Goal: Information Seeking & Learning: Learn about a topic

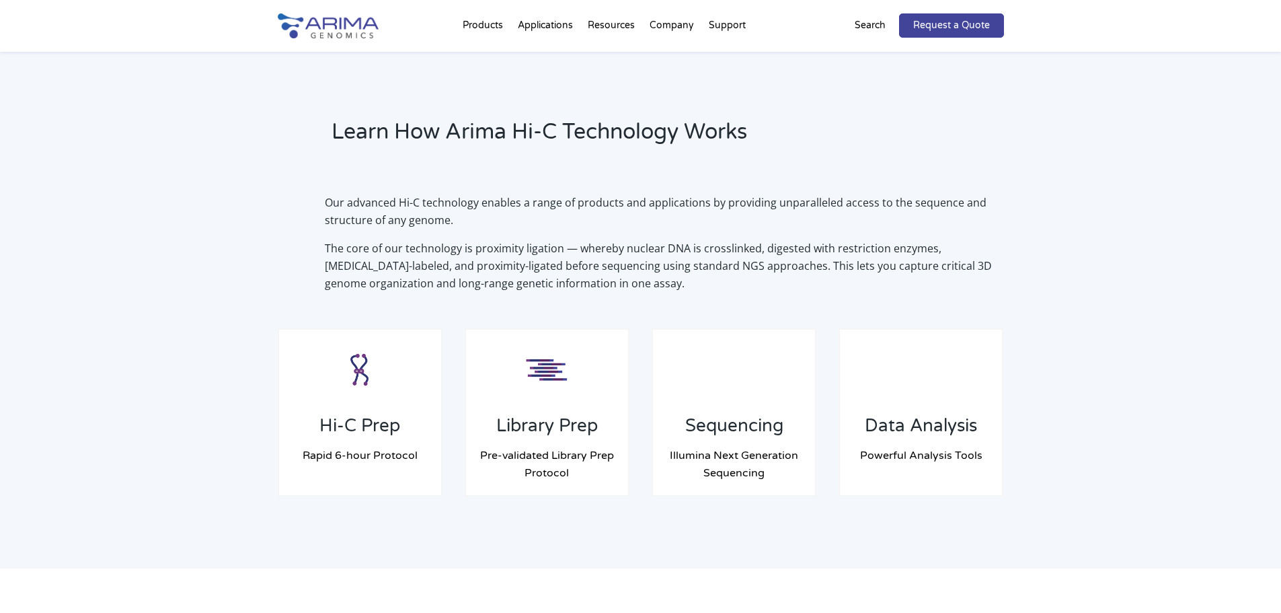
scroll to position [861, 0]
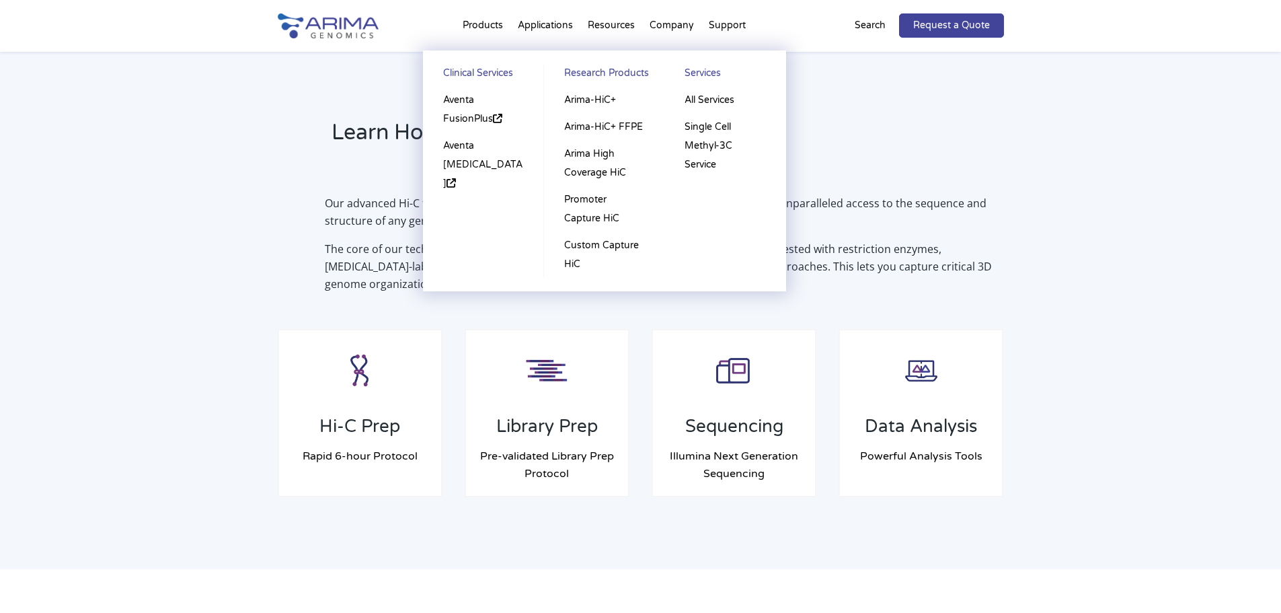
click at [479, 13] on li "Products Clinical Services Aventa FusionPlus Aventa Lymphoma Research Products …" at bounding box center [482, 28] width 55 height 46
click at [455, 100] on link "Aventa FusionPlus" at bounding box center [483, 110] width 94 height 46
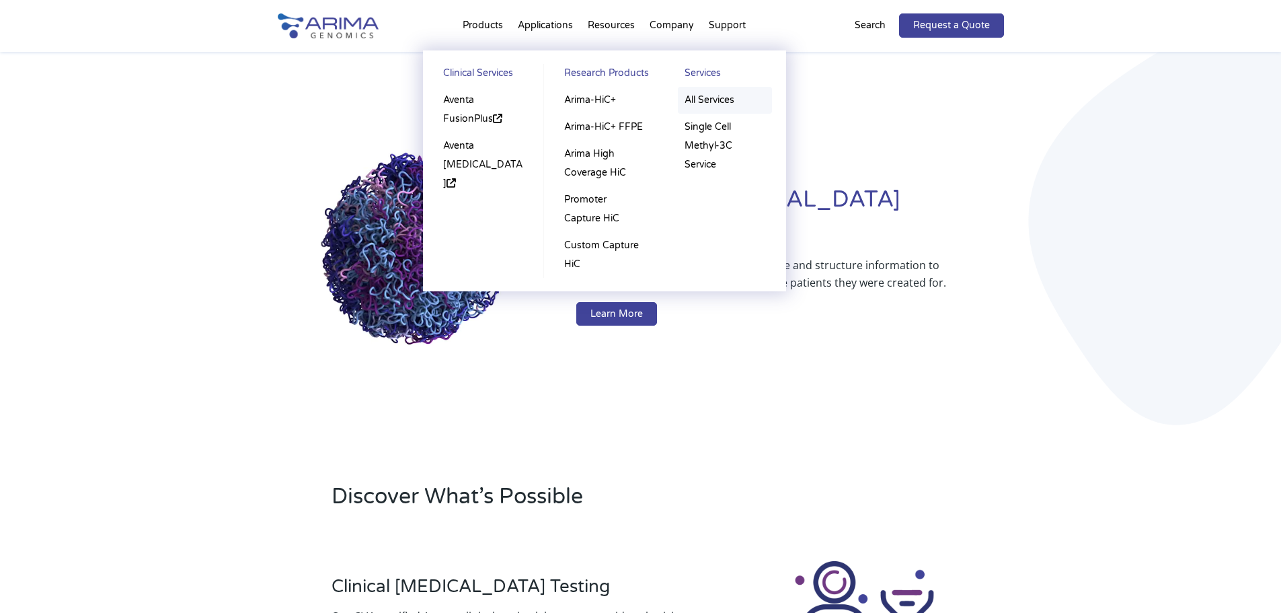
click at [703, 98] on link "All Services" at bounding box center [725, 100] width 94 height 27
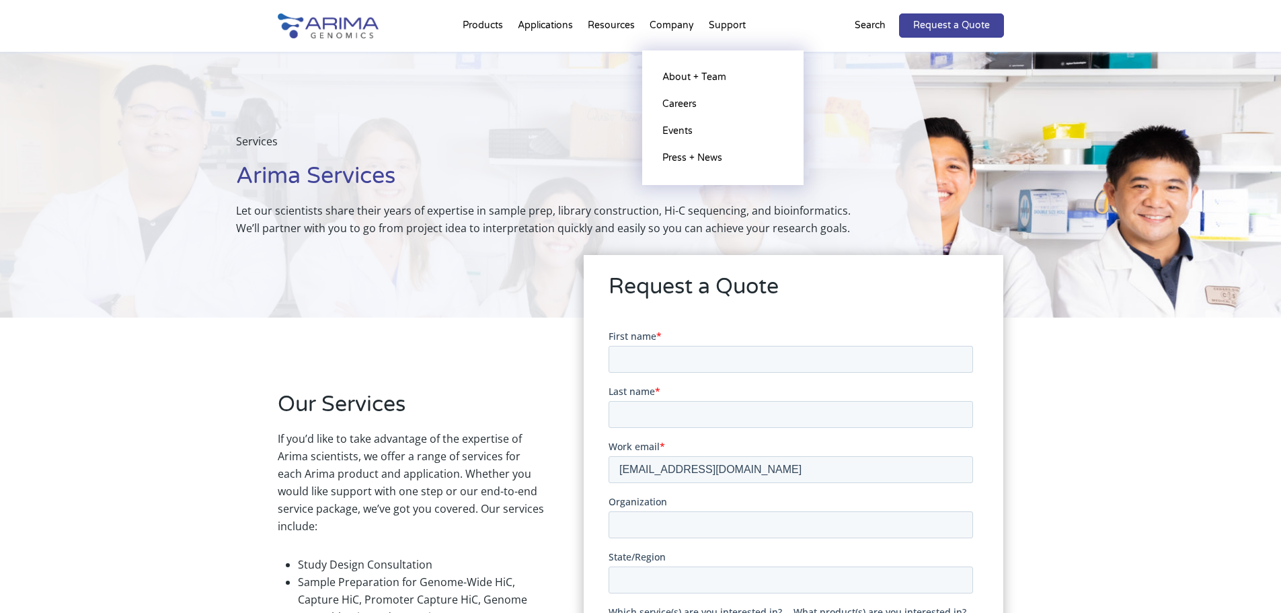
click at [672, 9] on li "Company About + Team Careers Events Press + News" at bounding box center [671, 28] width 59 height 46
click at [671, 20] on li "Company About + Team Careers Events Press + News" at bounding box center [671, 28] width 59 height 46
click at [668, 72] on link "About + Team" at bounding box center [723, 77] width 134 height 27
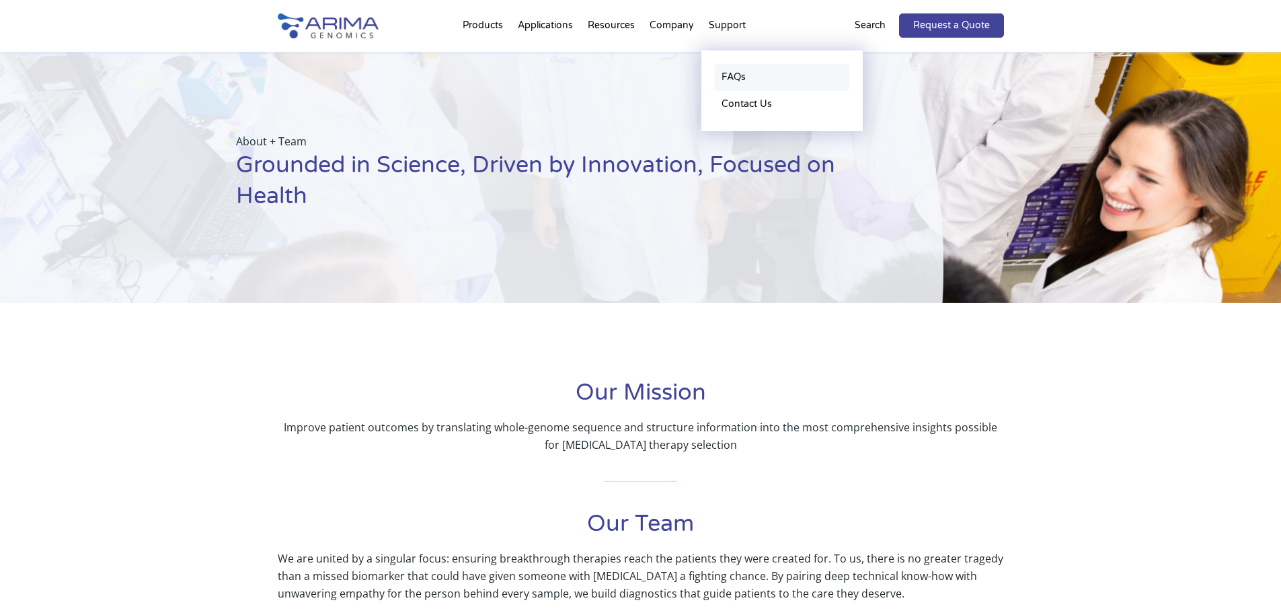
click at [730, 90] on link "FAQs" at bounding box center [782, 77] width 134 height 27
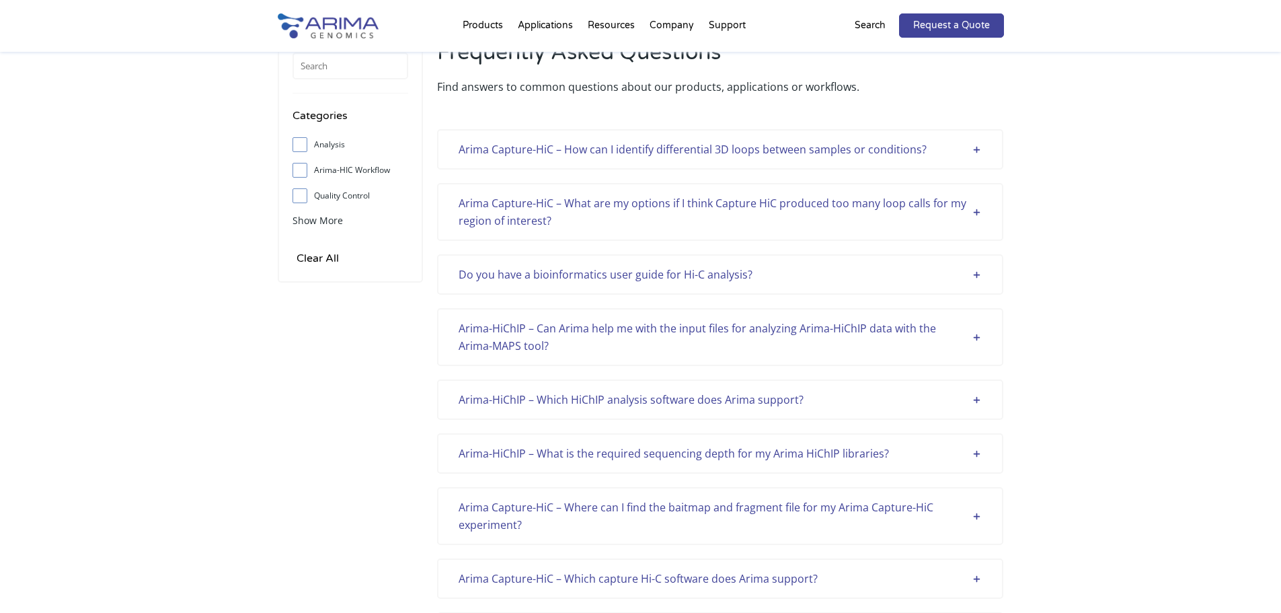
scroll to position [54, 0]
click at [981, 215] on div "Arima Capture-HiC – What are my options if I think Capture HiC produced too man…" at bounding box center [720, 211] width 523 height 35
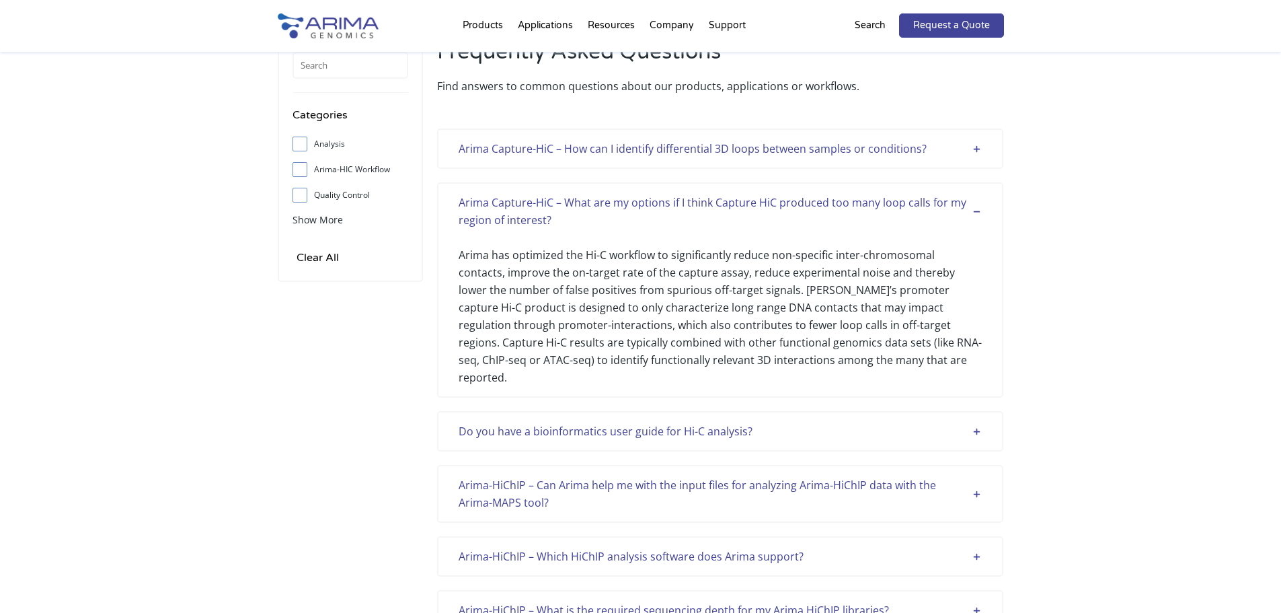
click at [981, 215] on div "Arima Capture-HiC – What are my options if I think Capture HiC produced too man…" at bounding box center [720, 211] width 523 height 35
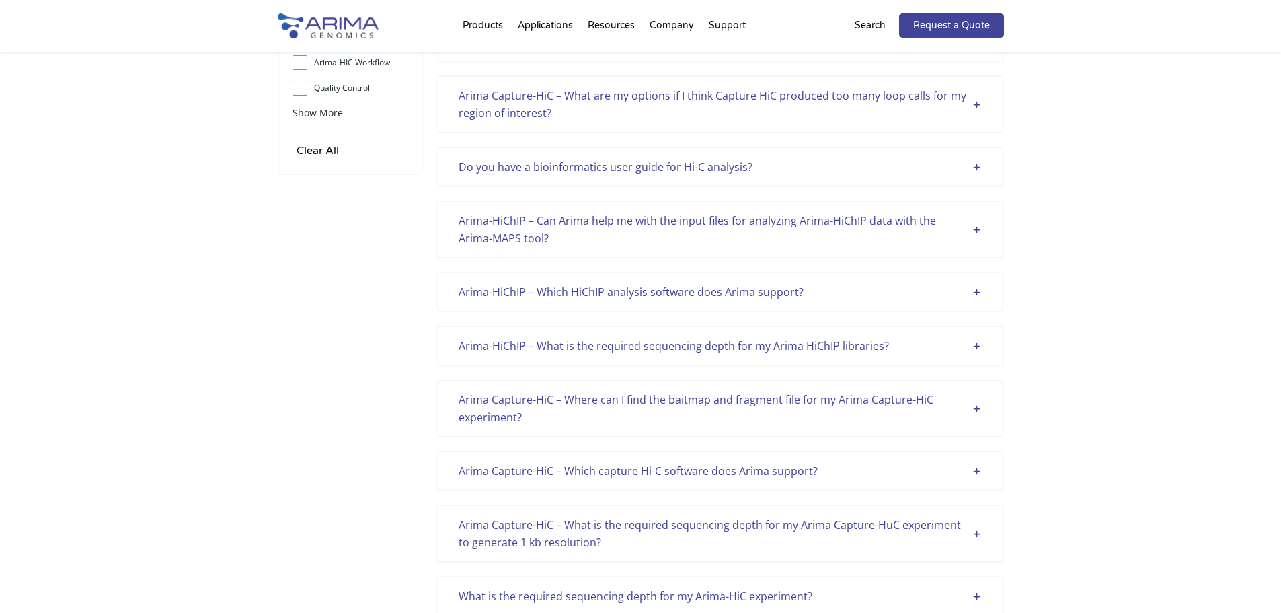
scroll to position [161, 0]
click at [980, 169] on div "Do you have a bioinformatics user guide for Hi-C analysis?" at bounding box center [720, 165] width 523 height 17
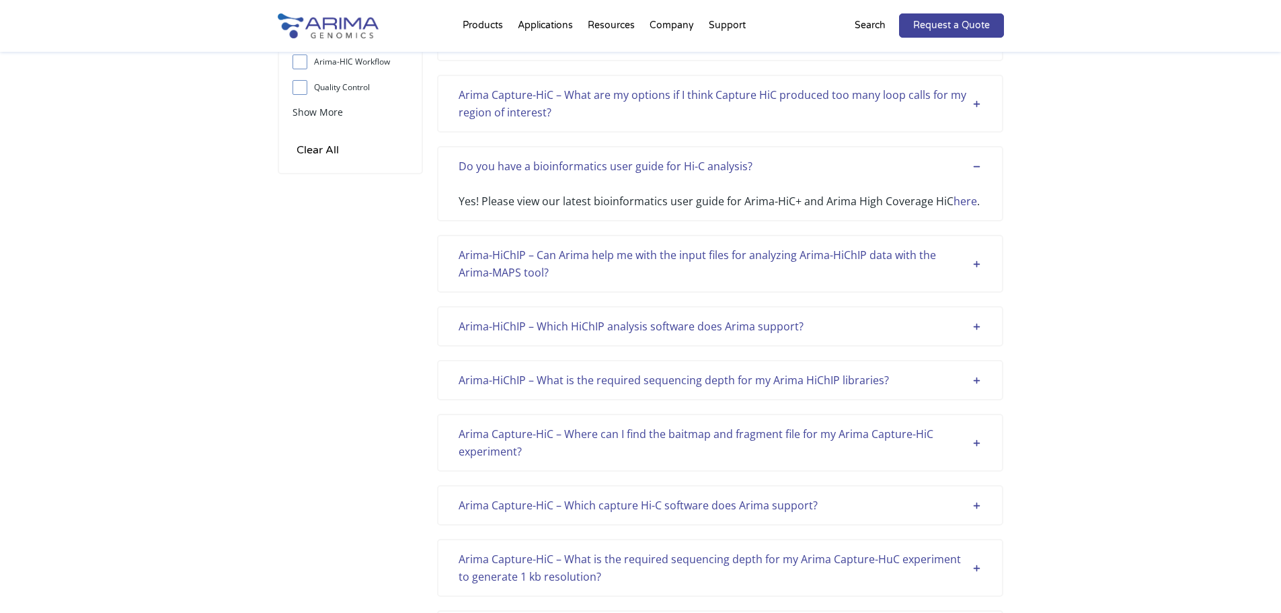
click at [980, 169] on div "Do you have a bioinformatics user guide for Hi-C analysis?" at bounding box center [720, 165] width 523 height 17
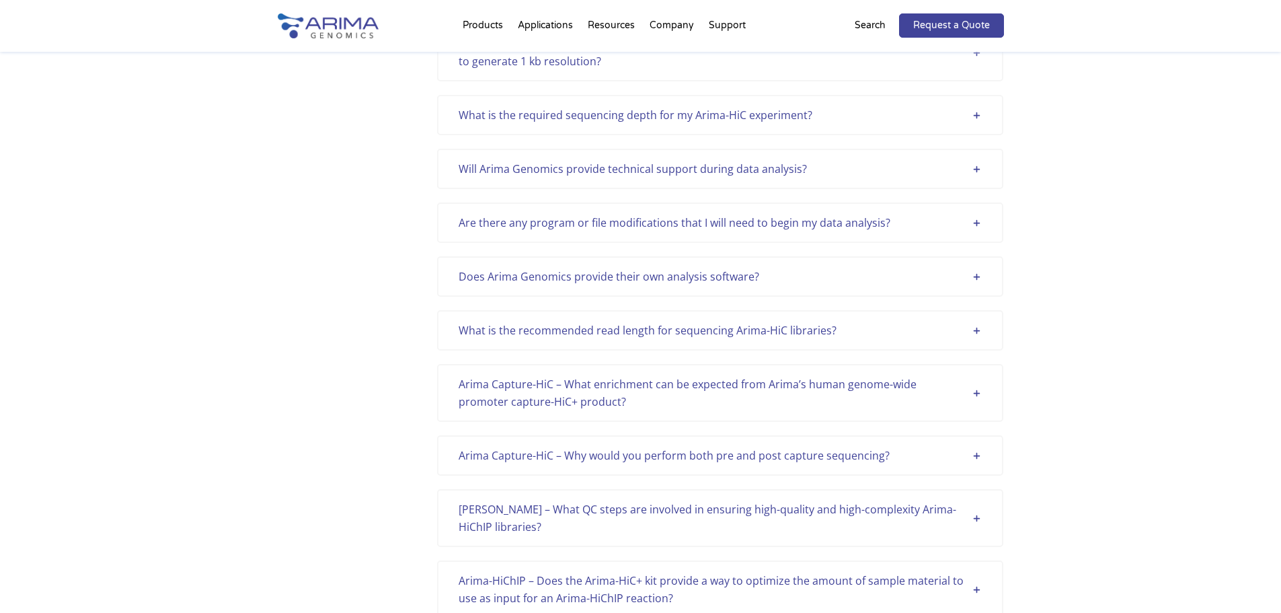
scroll to position [646, 0]
click at [973, 271] on div "Does Arima Genomics provide their own analysis software?" at bounding box center [720, 272] width 523 height 17
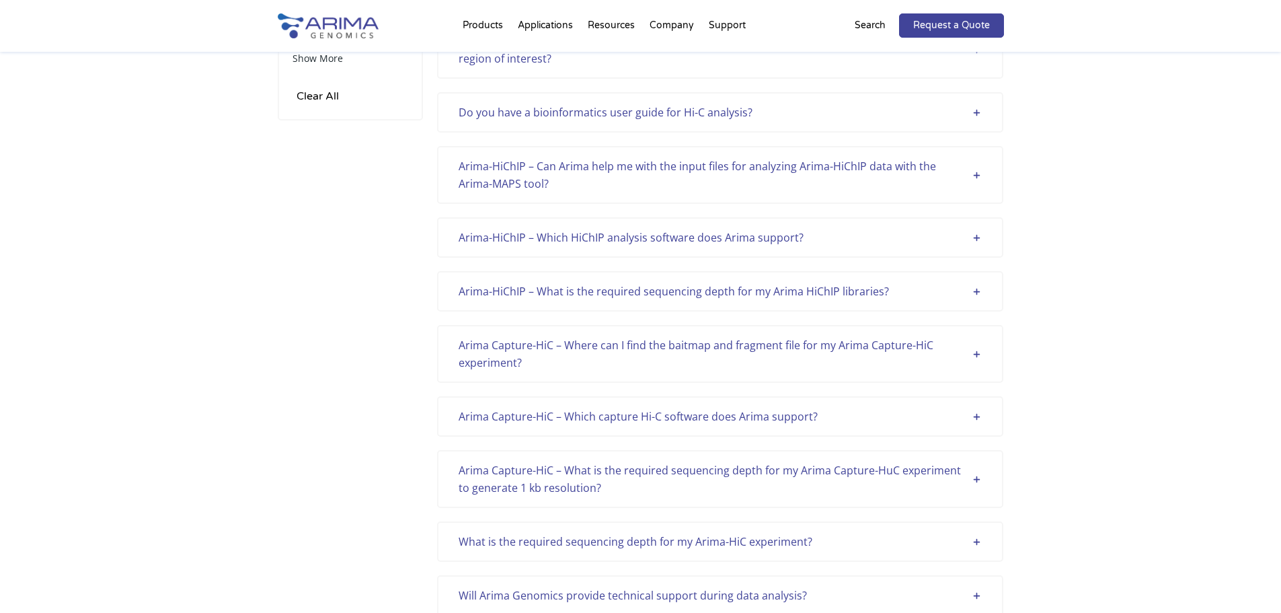
scroll to position [0, 0]
